Goal: Navigation & Orientation: Find specific page/section

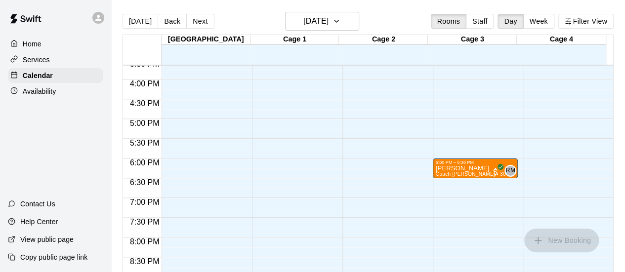
scroll to position [625, 0]
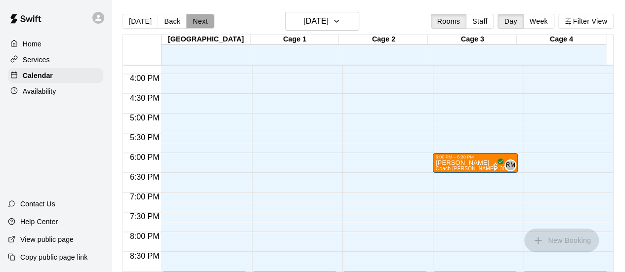
click at [199, 21] on button "Next" at bounding box center [200, 21] width 28 height 15
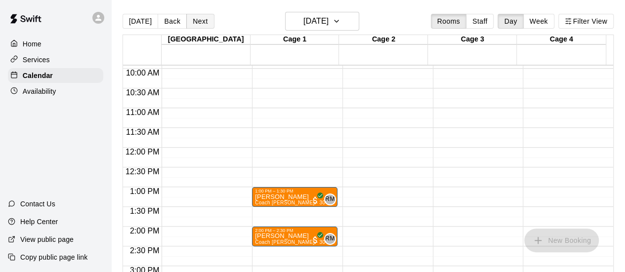
scroll to position [390, 0]
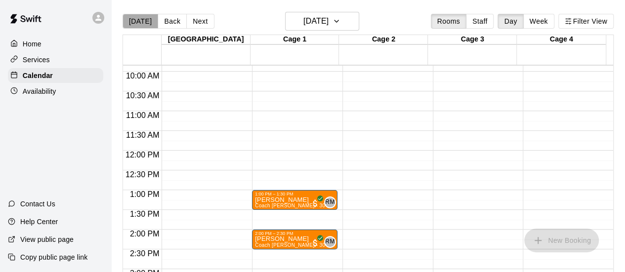
click at [140, 20] on button "[DATE]" at bounding box center [141, 21] width 36 height 15
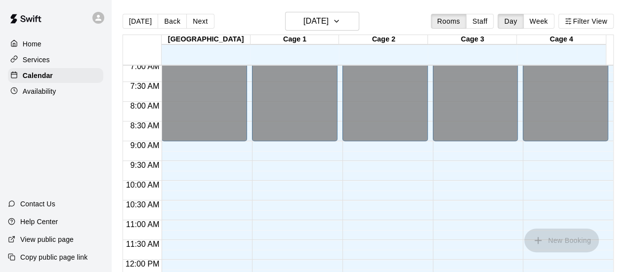
scroll to position [279, 0]
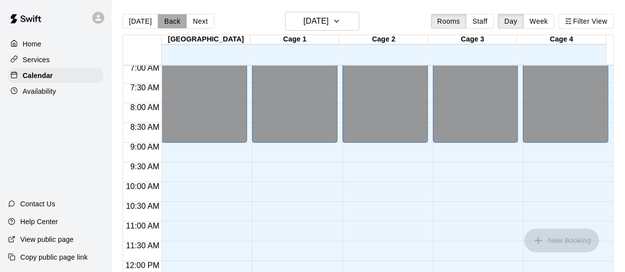
click at [176, 19] on button "Back" at bounding box center [172, 21] width 29 height 15
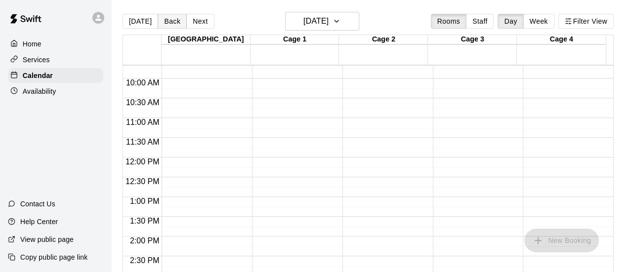
scroll to position [382, 0]
click at [163, 21] on button "Back" at bounding box center [172, 21] width 29 height 15
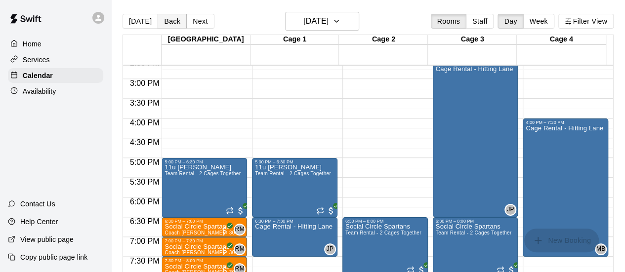
scroll to position [590, 0]
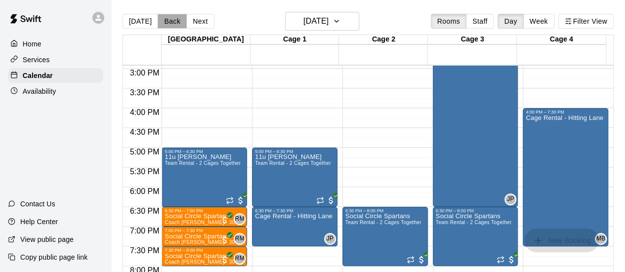
click at [166, 22] on button "Back" at bounding box center [172, 21] width 29 height 15
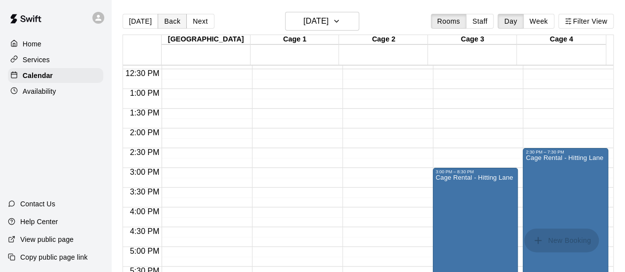
scroll to position [488, 0]
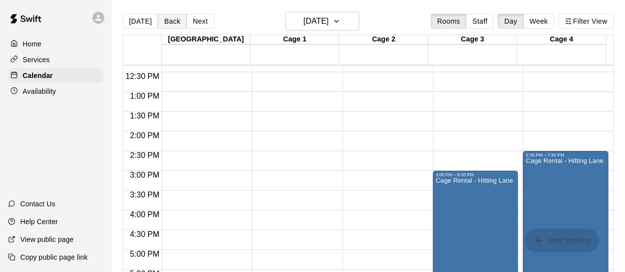
click at [166, 23] on button "Back" at bounding box center [172, 21] width 29 height 15
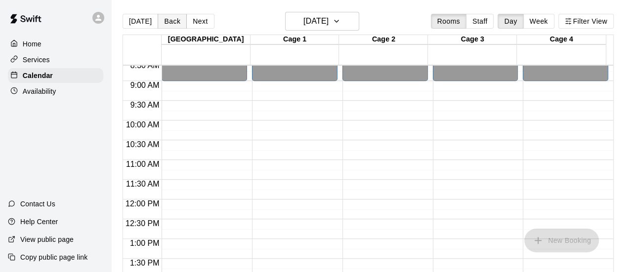
scroll to position [330, 0]
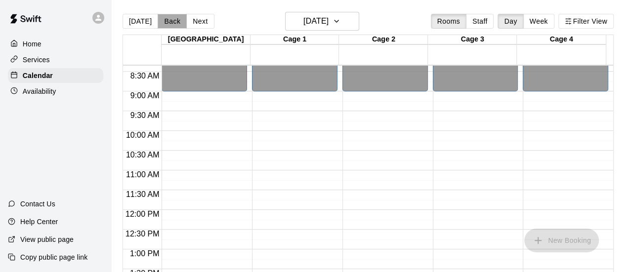
click at [166, 23] on button "Back" at bounding box center [172, 21] width 29 height 15
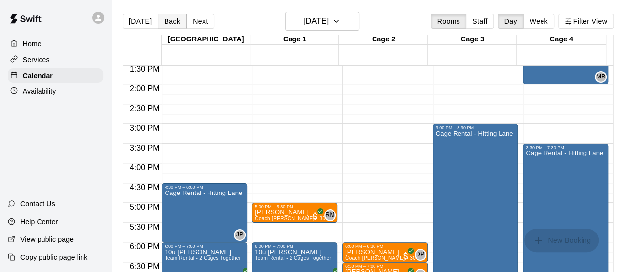
scroll to position [530, 0]
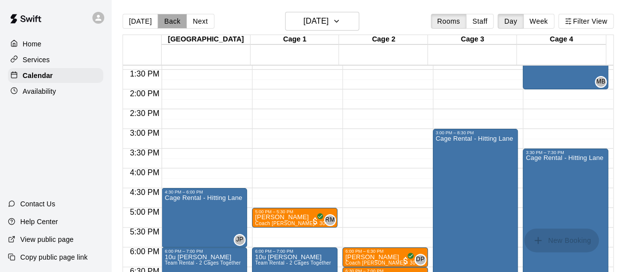
click at [164, 23] on button "Back" at bounding box center [172, 21] width 29 height 15
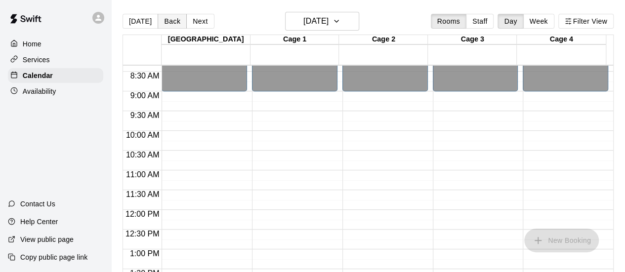
scroll to position [314, 0]
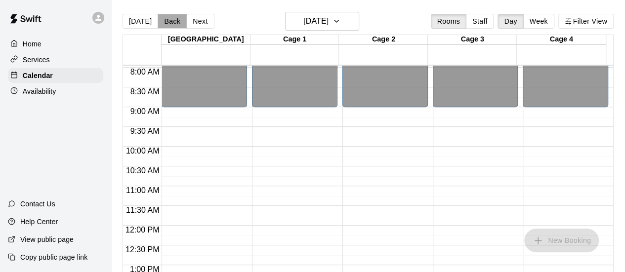
click at [166, 21] on button "Back" at bounding box center [172, 21] width 29 height 15
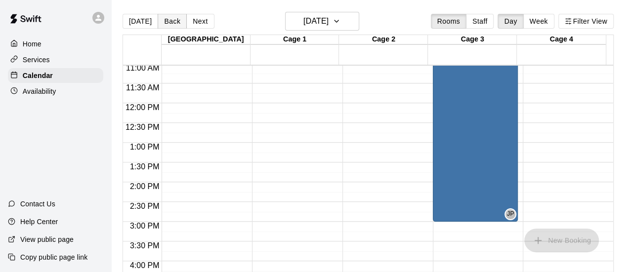
scroll to position [435, 0]
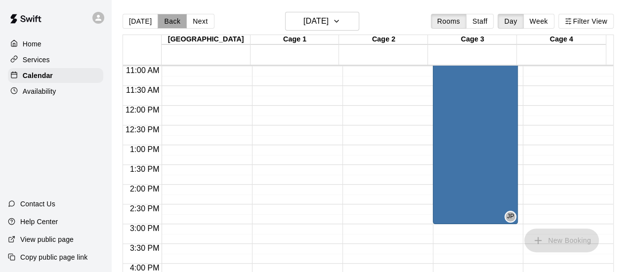
click at [166, 25] on button "Back" at bounding box center [172, 21] width 29 height 15
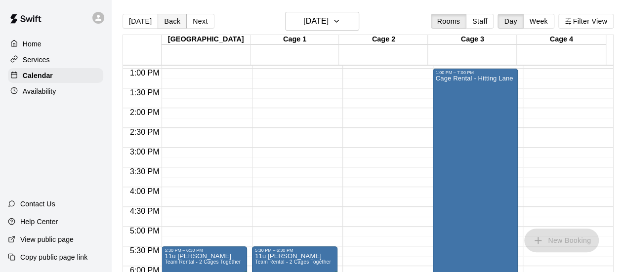
scroll to position [502, 0]
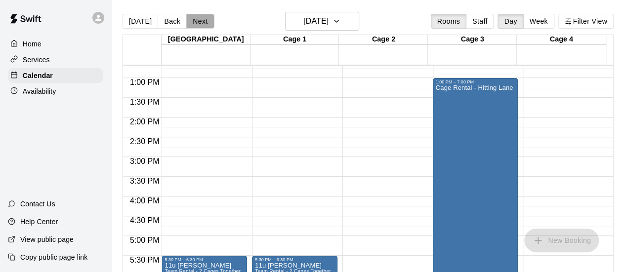
click at [193, 23] on button "Next" at bounding box center [200, 21] width 28 height 15
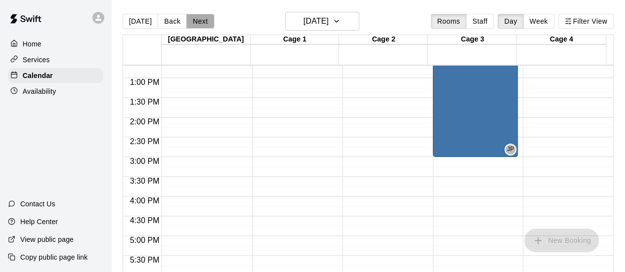
click at [193, 23] on button "Next" at bounding box center [200, 21] width 28 height 15
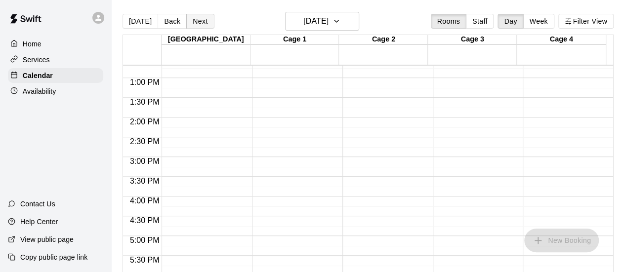
click at [193, 23] on button "Next" at bounding box center [200, 21] width 28 height 15
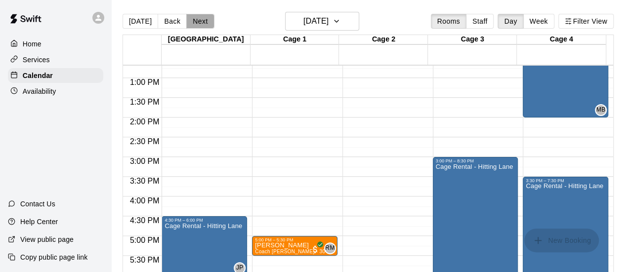
click at [193, 23] on button "Next" at bounding box center [200, 21] width 28 height 15
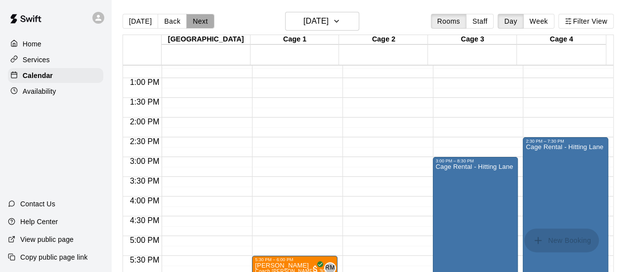
click at [193, 23] on button "Next" at bounding box center [200, 21] width 28 height 15
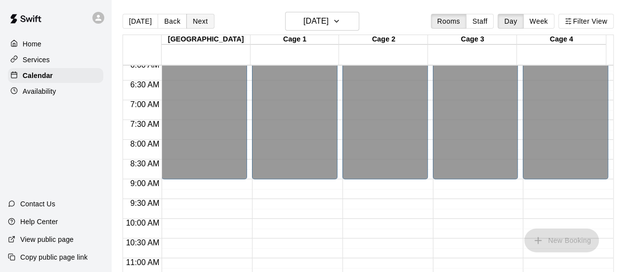
scroll to position [242, 0]
